Goal: Information Seeking & Learning: Compare options

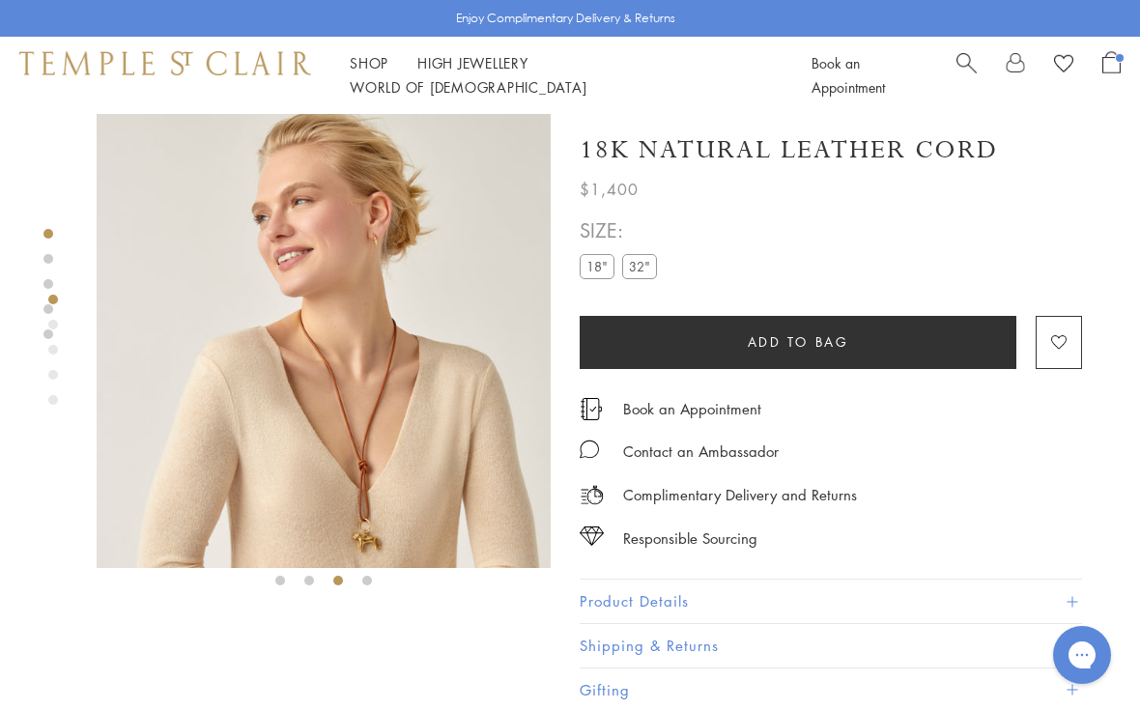
scroll to position [99, 0]
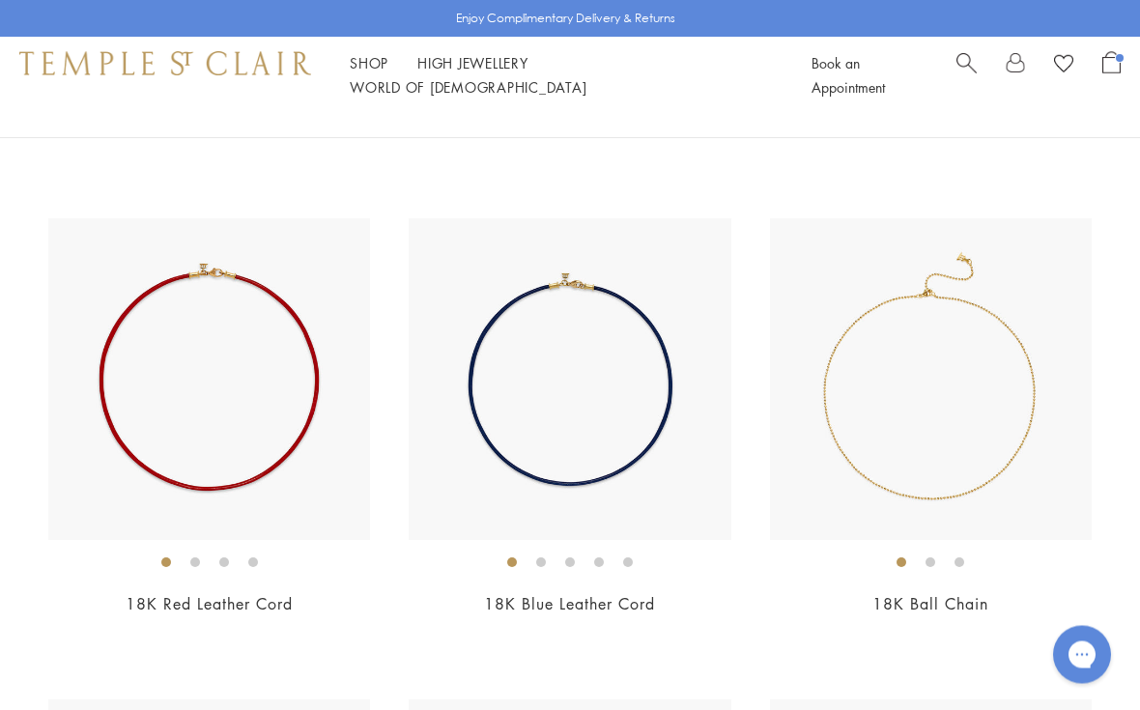
scroll to position [618, 0]
click at [1013, 320] on img at bounding box center [931, 379] width 322 height 322
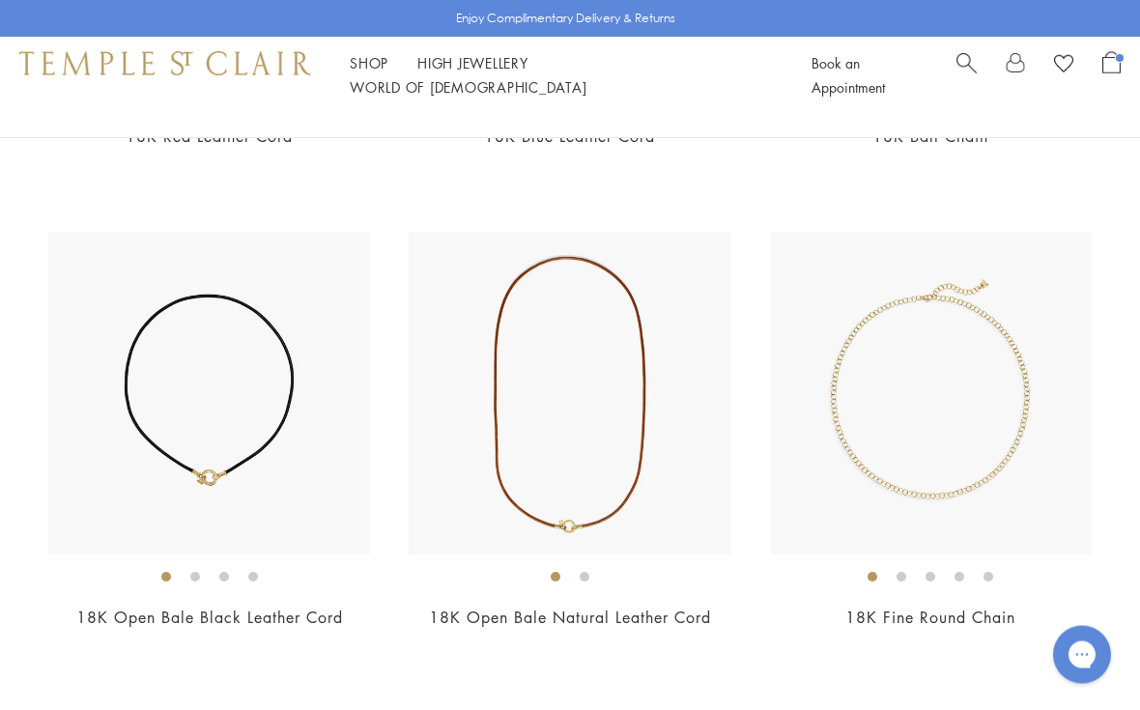
scroll to position [1101, 0]
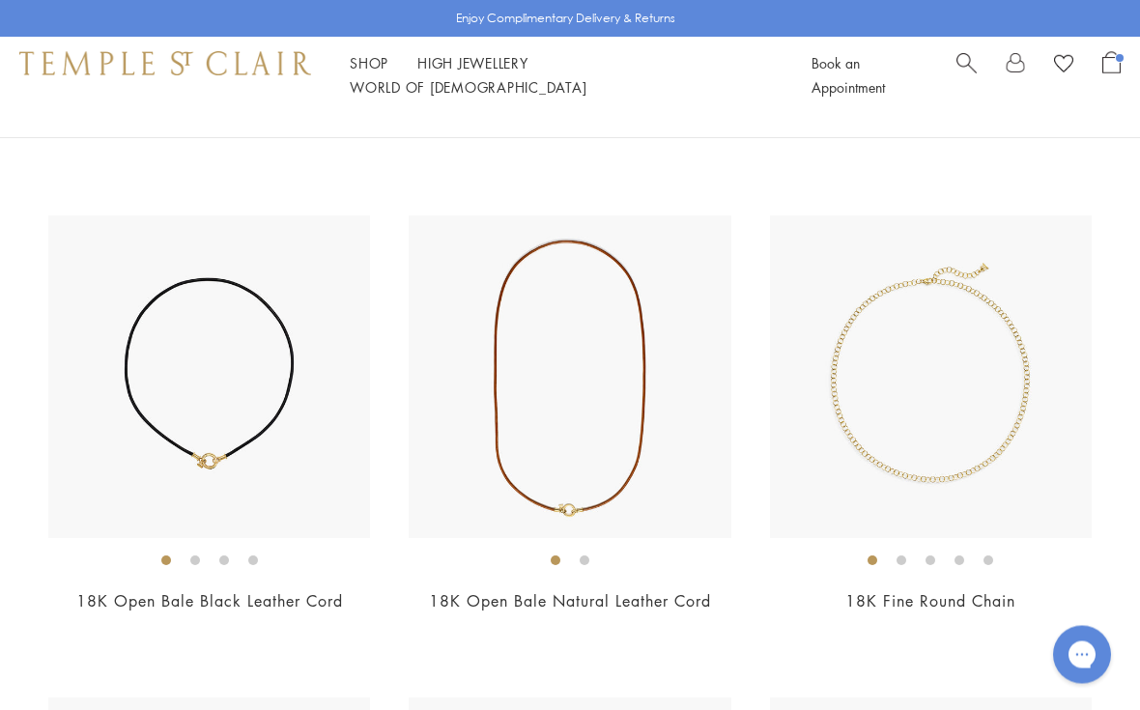
click at [626, 287] on img at bounding box center [570, 377] width 322 height 322
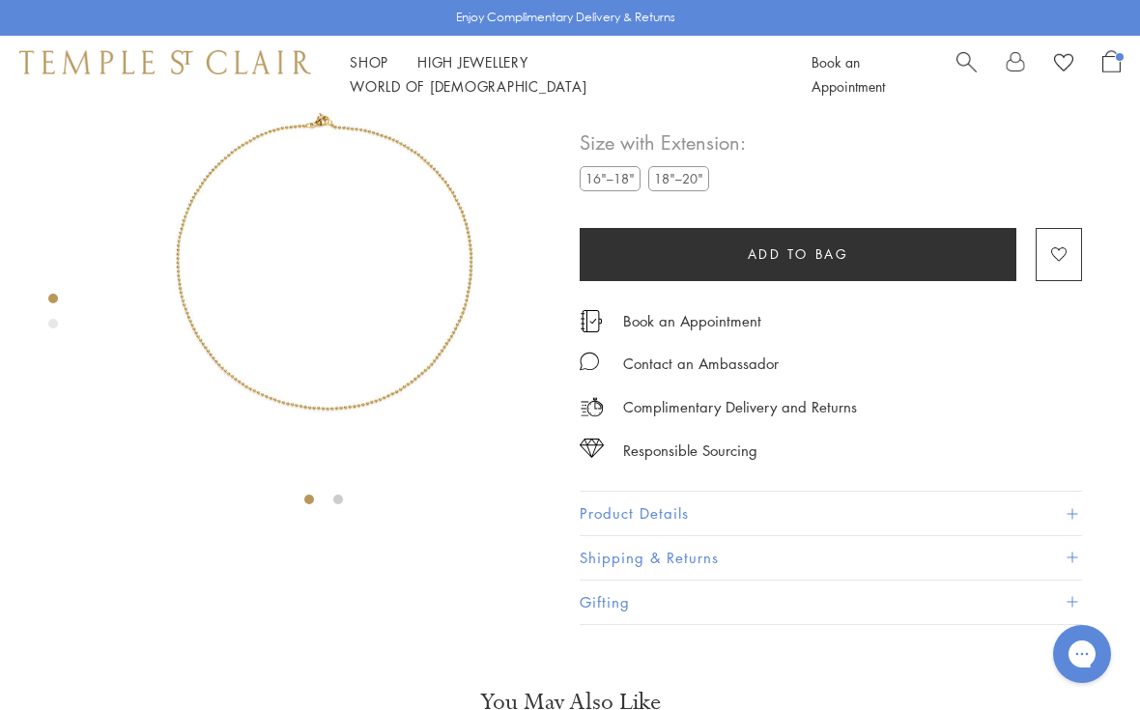
scroll to position [114, 0]
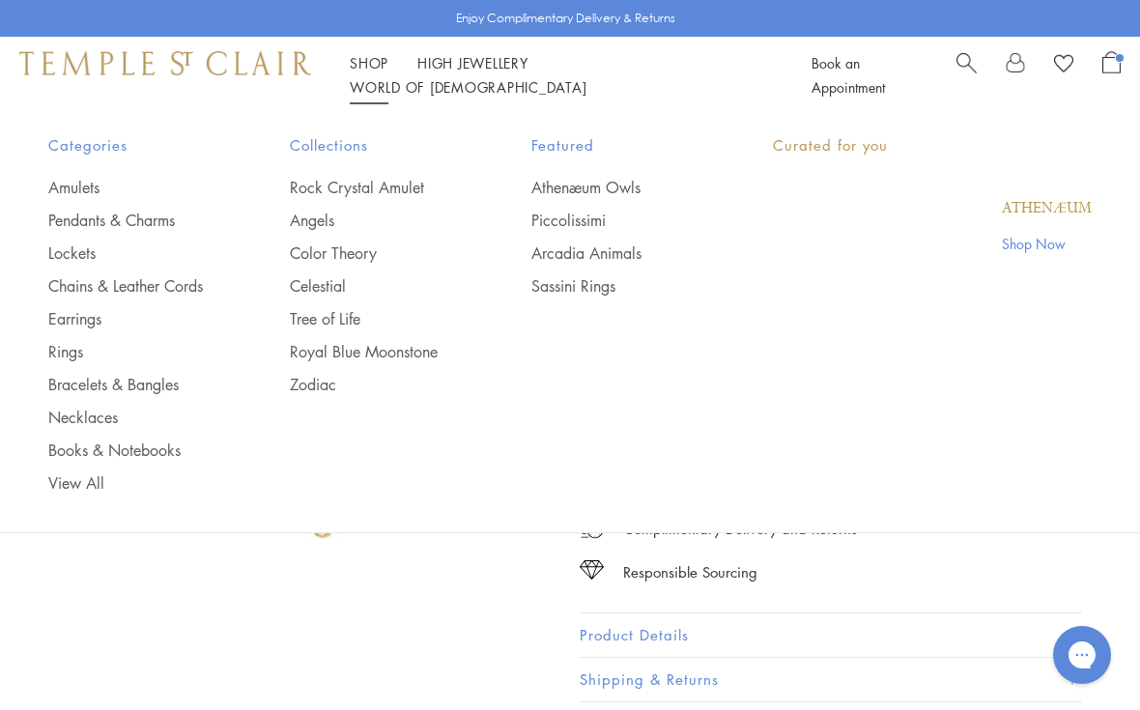
click at [381, 63] on li "Shop Shop Categories Amulets Pendants & Charms Lockets Chains & Leather Cords E…" at bounding box center [369, 63] width 39 height 24
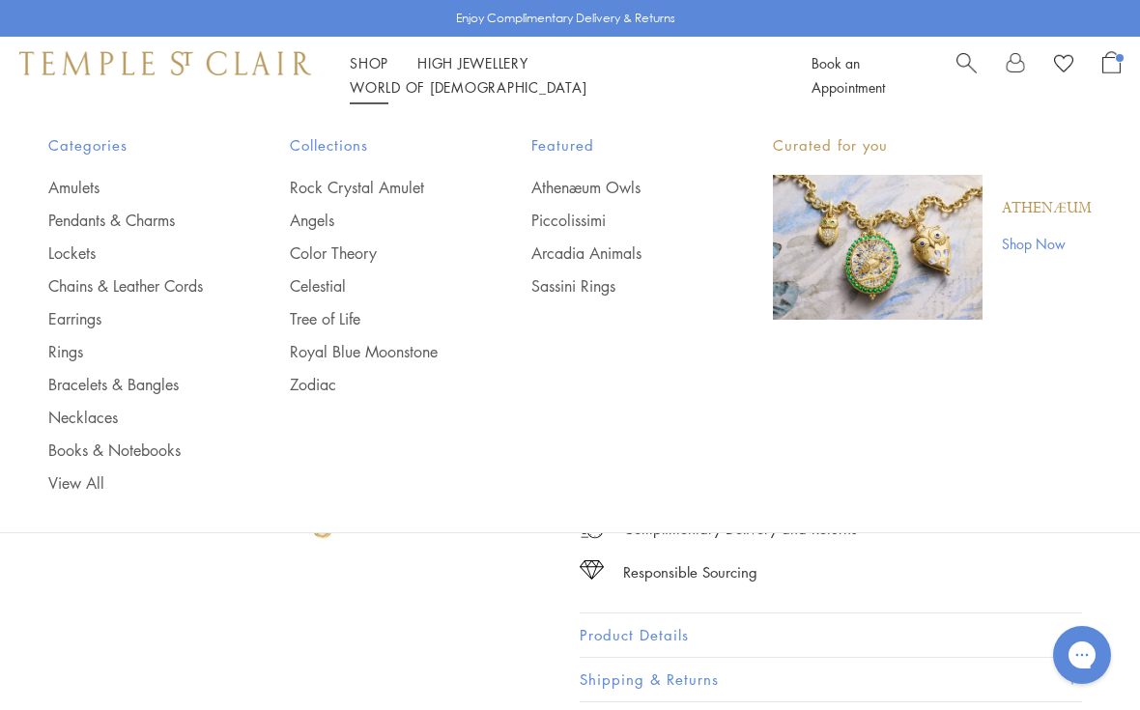
click at [166, 226] on link "Pendants & Charms" at bounding box center [130, 220] width 164 height 21
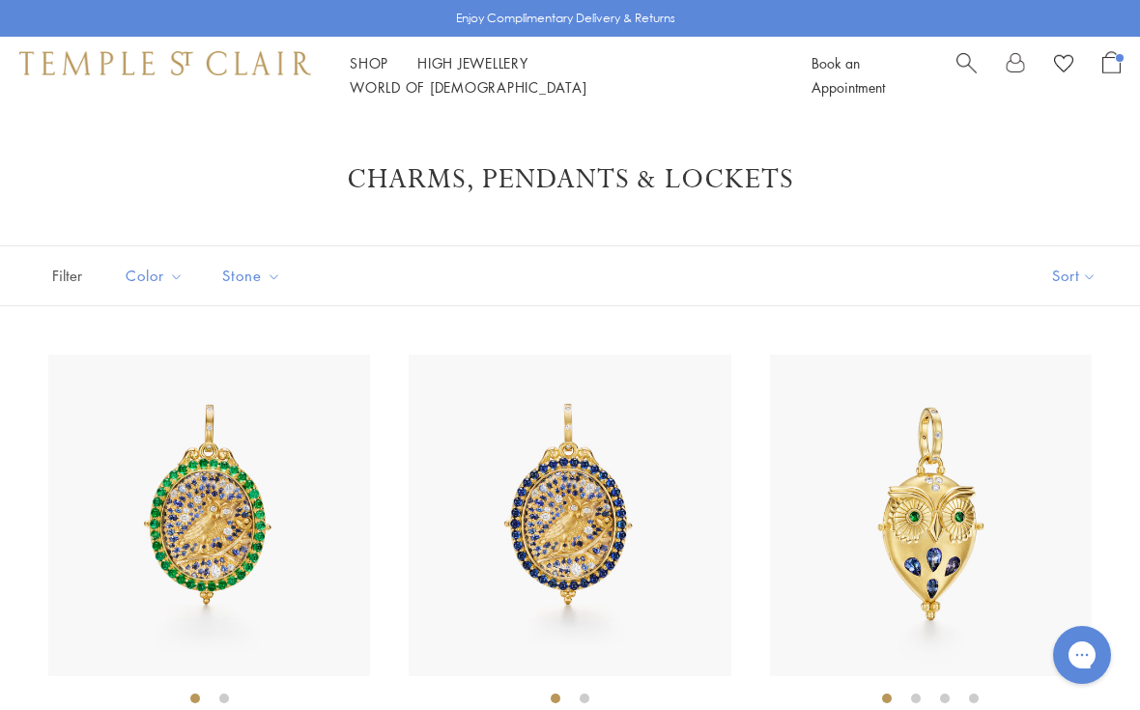
click at [1085, 278] on button "Sort" at bounding box center [1074, 275] width 131 height 59
click at [1079, 279] on button "Sort" at bounding box center [1074, 275] width 131 height 59
click at [1098, 408] on button "Price, low to high" at bounding box center [1042, 411] width 196 height 47
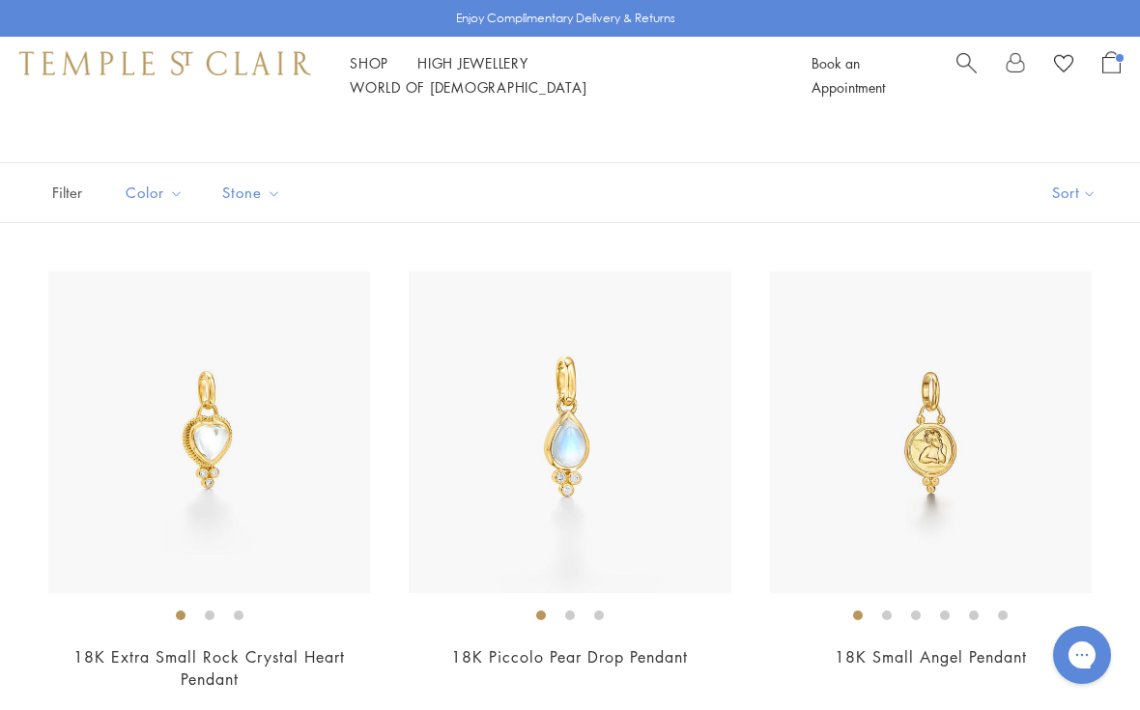
scroll to position [88, 0]
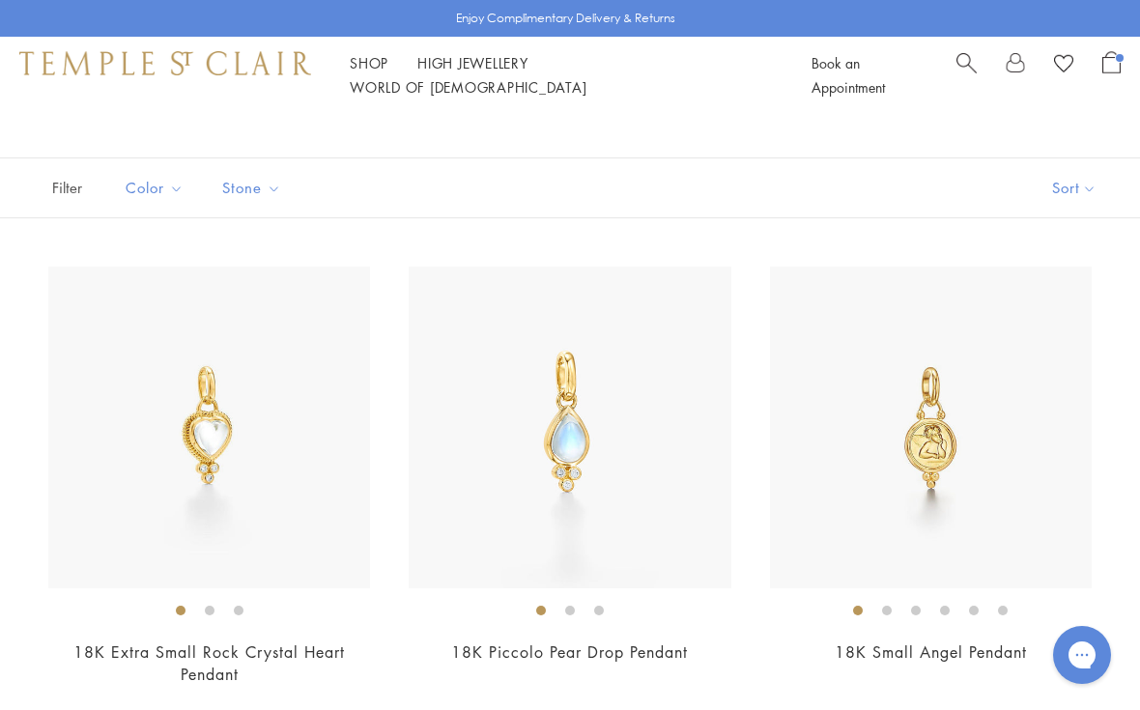
click at [133, 393] on img at bounding box center [209, 428] width 322 height 322
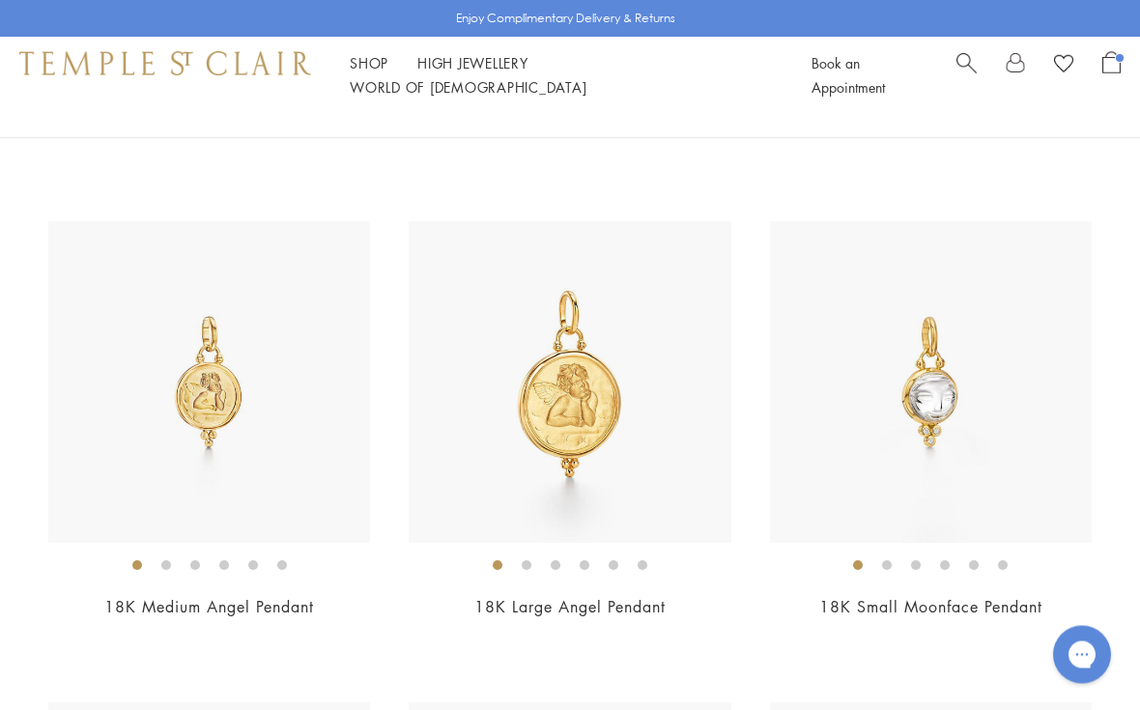
scroll to position [637, 0]
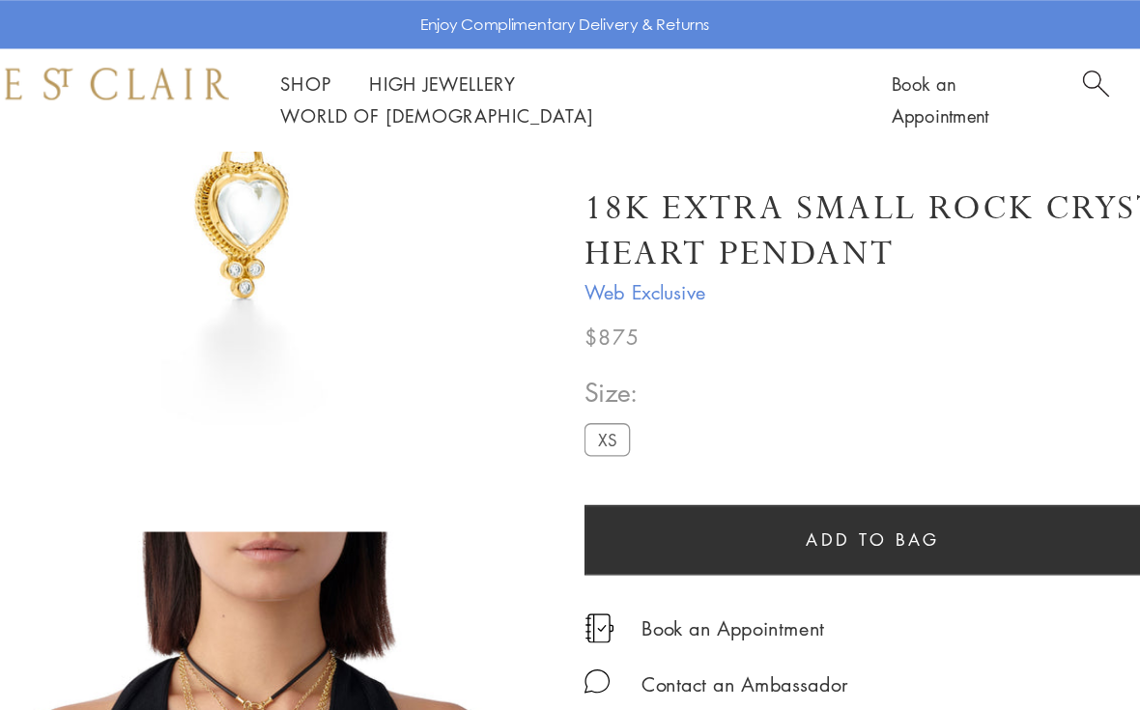
scroll to position [135, 0]
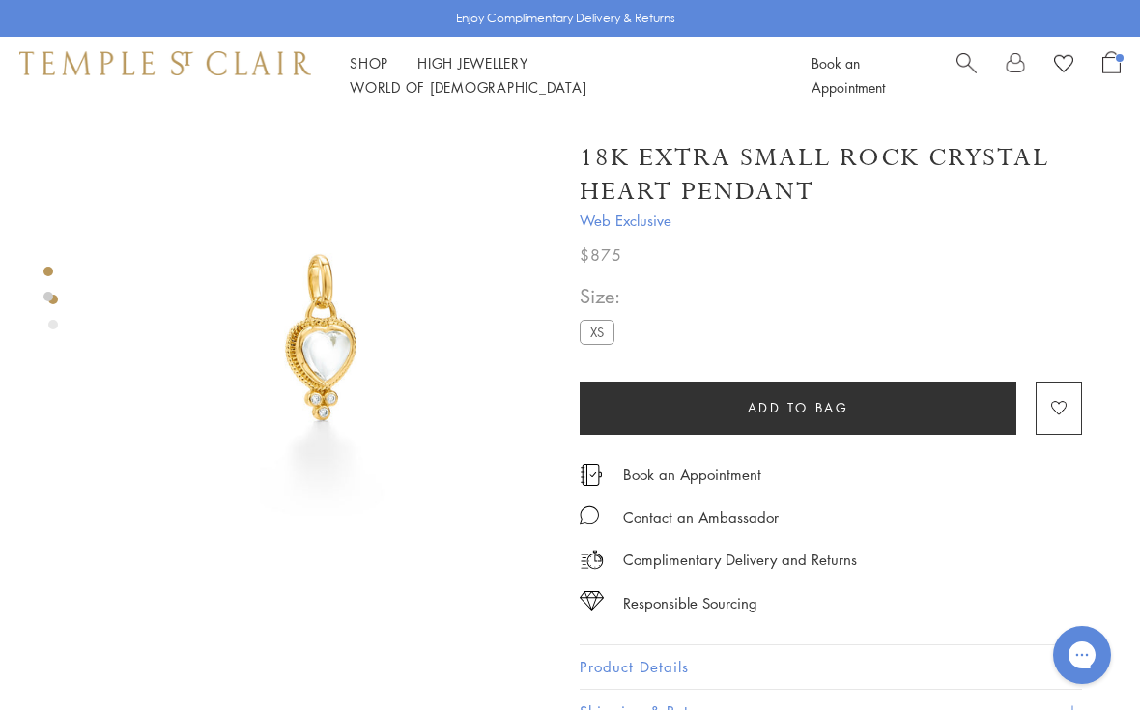
click at [1118, 73] on span "Open Shopping Bag" at bounding box center [1112, 62] width 18 height 22
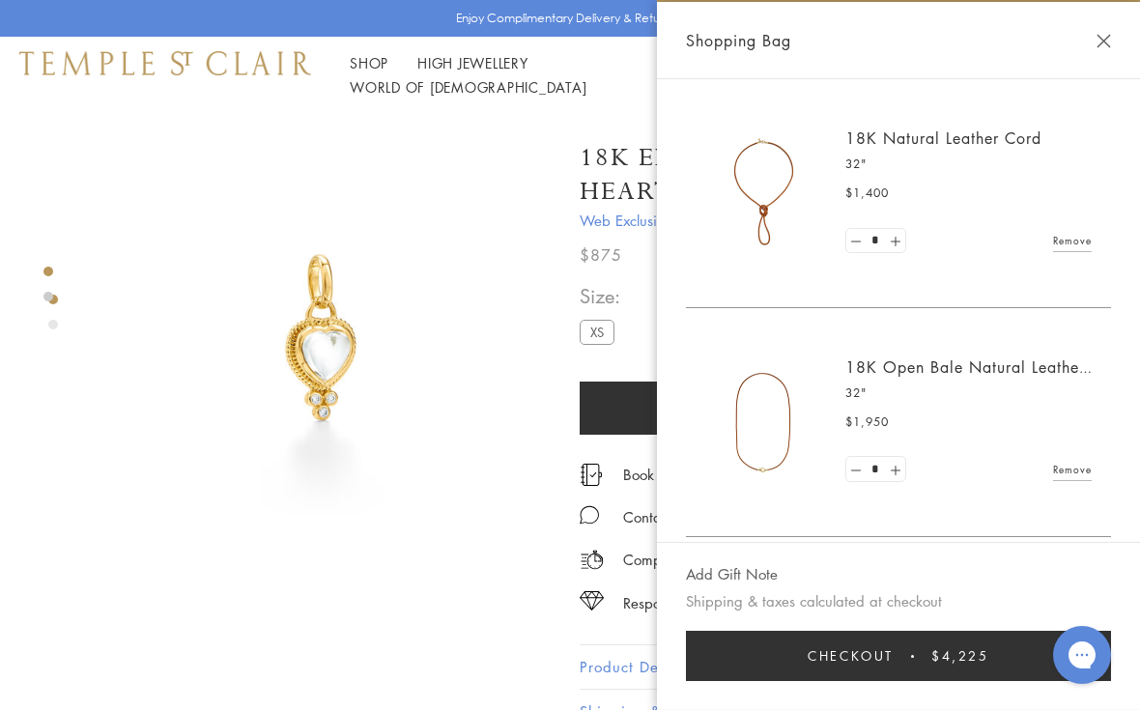
click at [1081, 242] on link "Remove" at bounding box center [1072, 240] width 39 height 21
click at [1110, 41] on button "Close Shopping Bag" at bounding box center [1104, 41] width 14 height 14
